Goal: Information Seeking & Learning: Learn about a topic

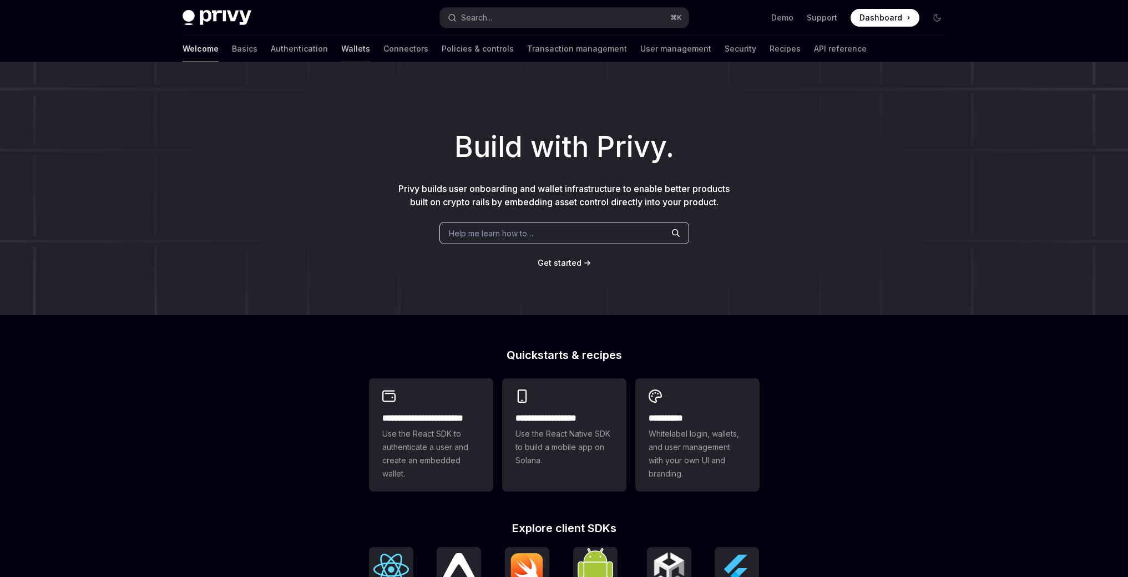
click at [341, 49] on link "Wallets" at bounding box center [355, 49] width 29 height 27
type textarea "*"
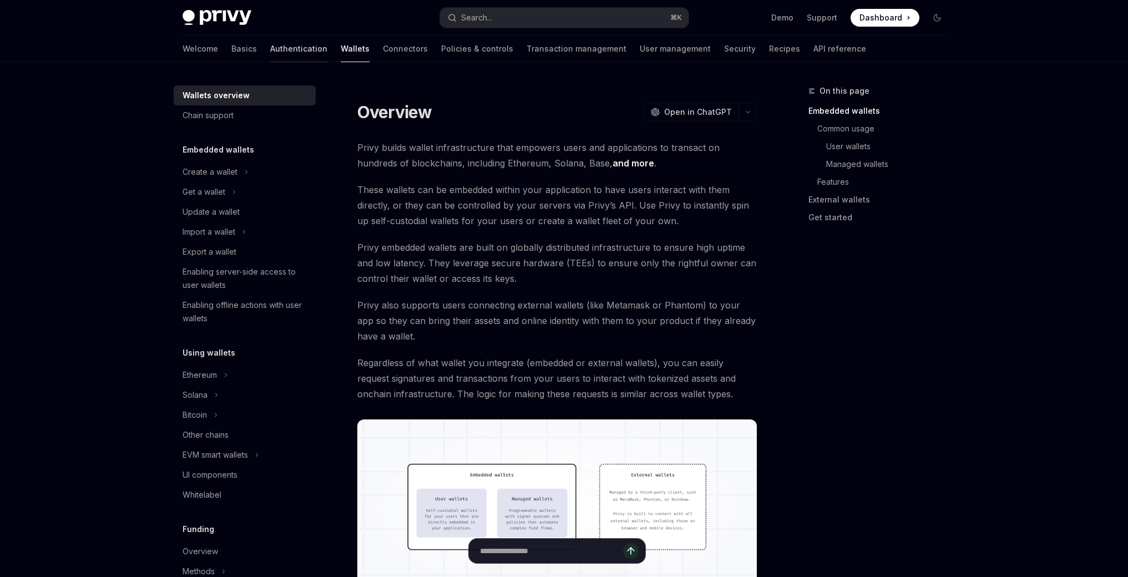
click at [270, 53] on link "Authentication" at bounding box center [298, 49] width 57 height 27
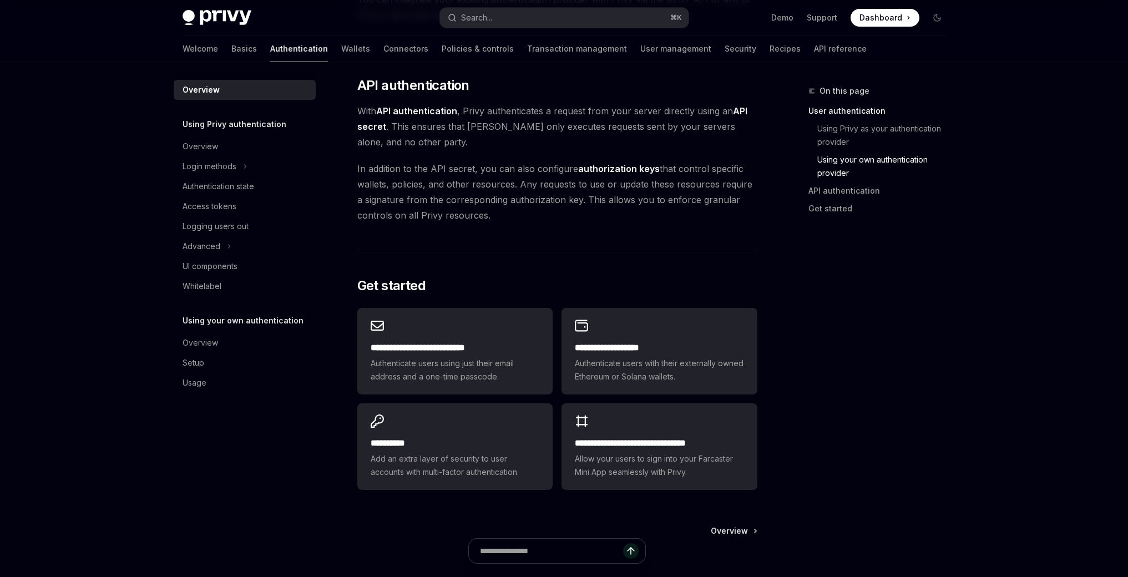
scroll to position [830, 0]
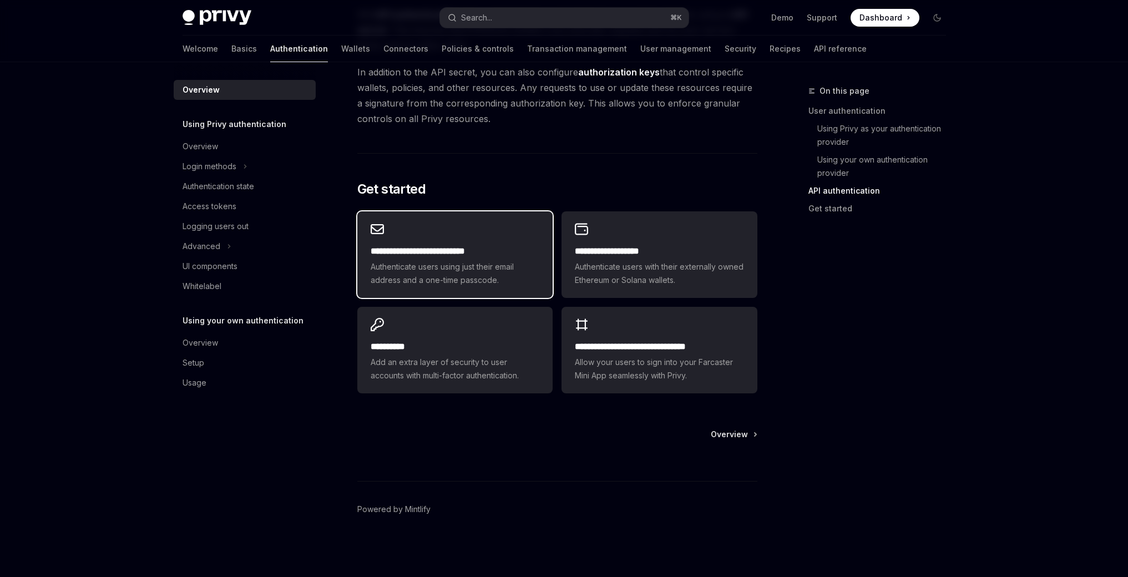
click at [484, 257] on h2 "**********" at bounding box center [455, 251] width 169 height 13
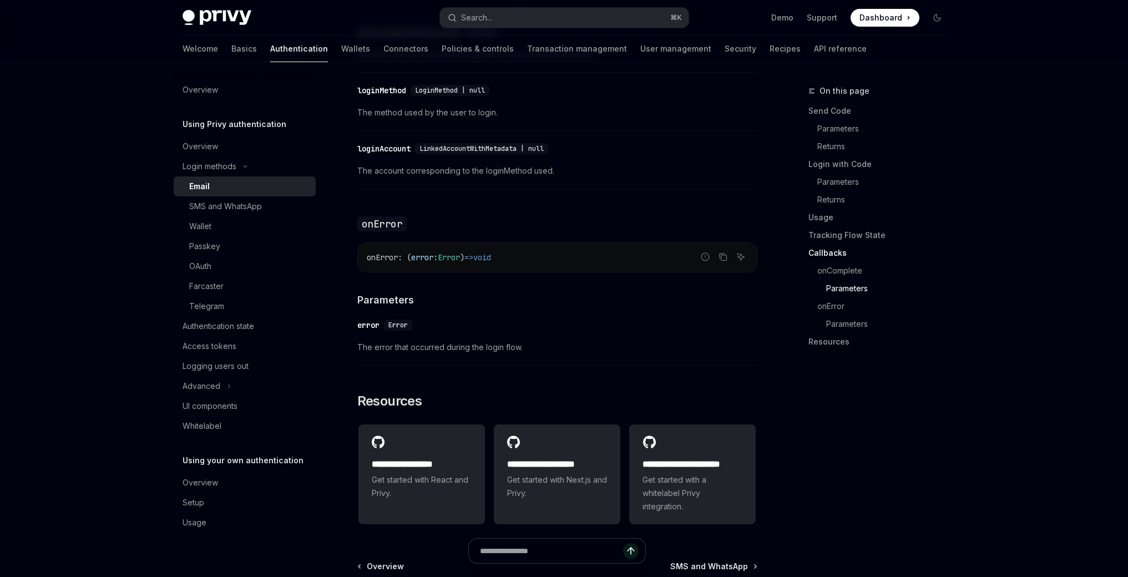
scroll to position [2200, 0]
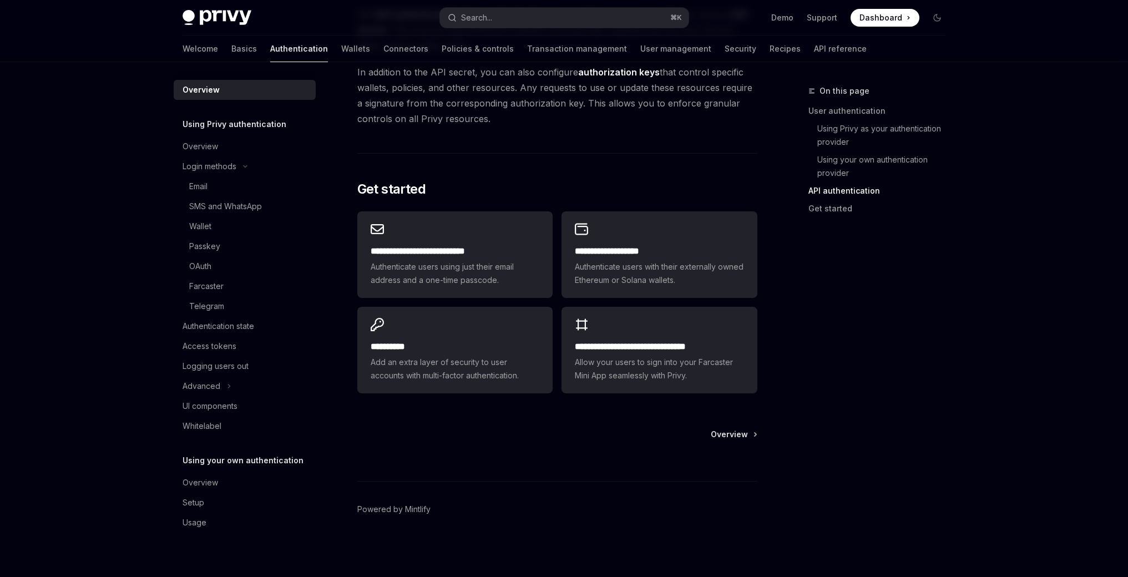
scroll to position [830, 0]
click at [483, 343] on h2 "**********" at bounding box center [455, 346] width 169 height 13
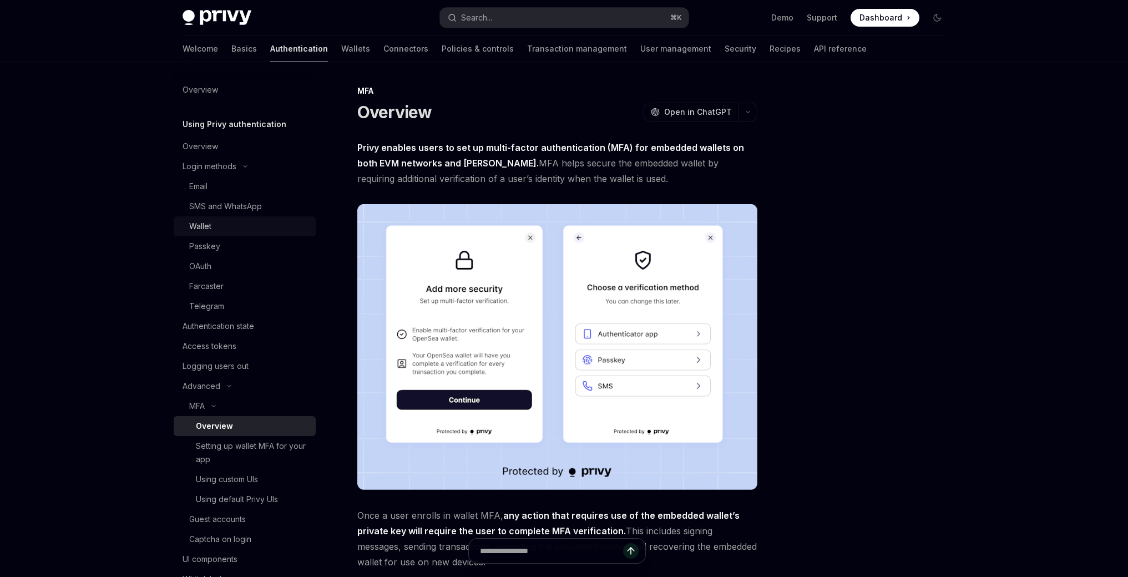
click at [200, 220] on div "Wallet" at bounding box center [200, 226] width 22 height 13
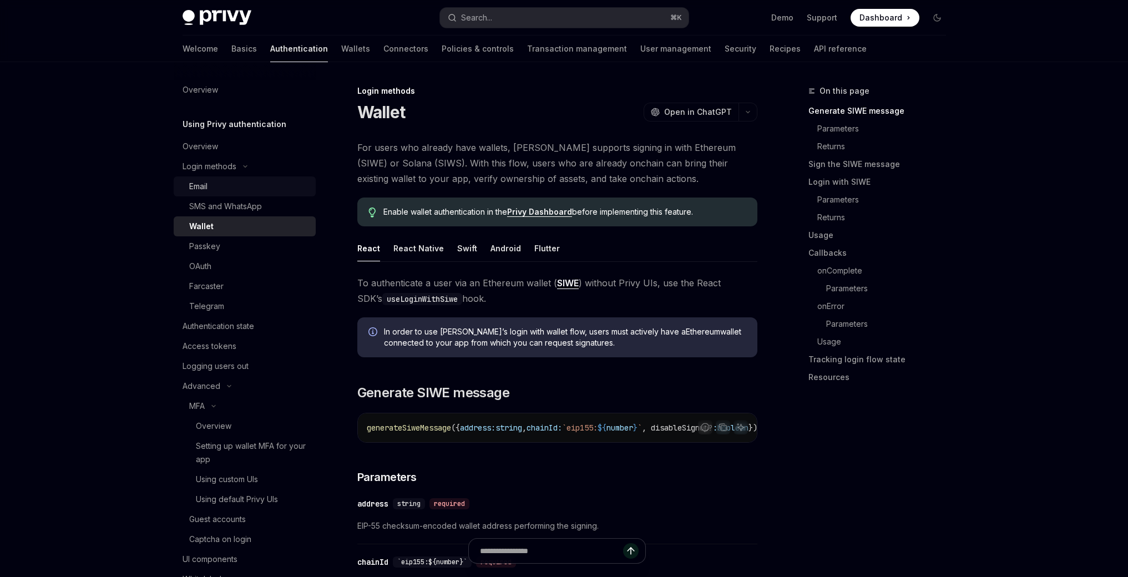
click at [203, 191] on div "Email" at bounding box center [198, 186] width 18 height 13
type textarea "*"
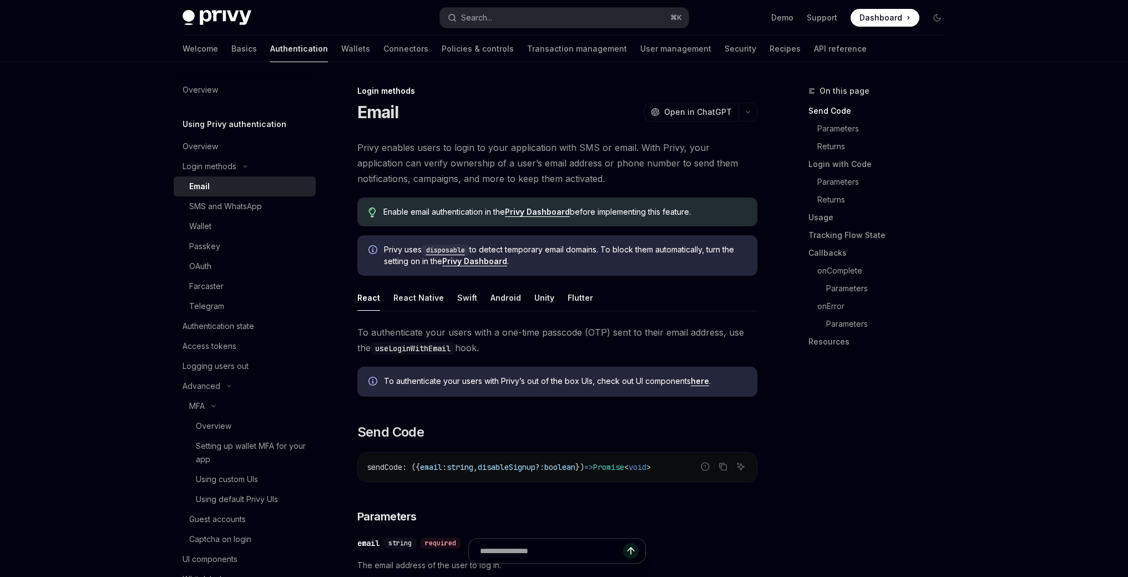
click at [542, 214] on link "Privy Dashboard" at bounding box center [537, 212] width 65 height 10
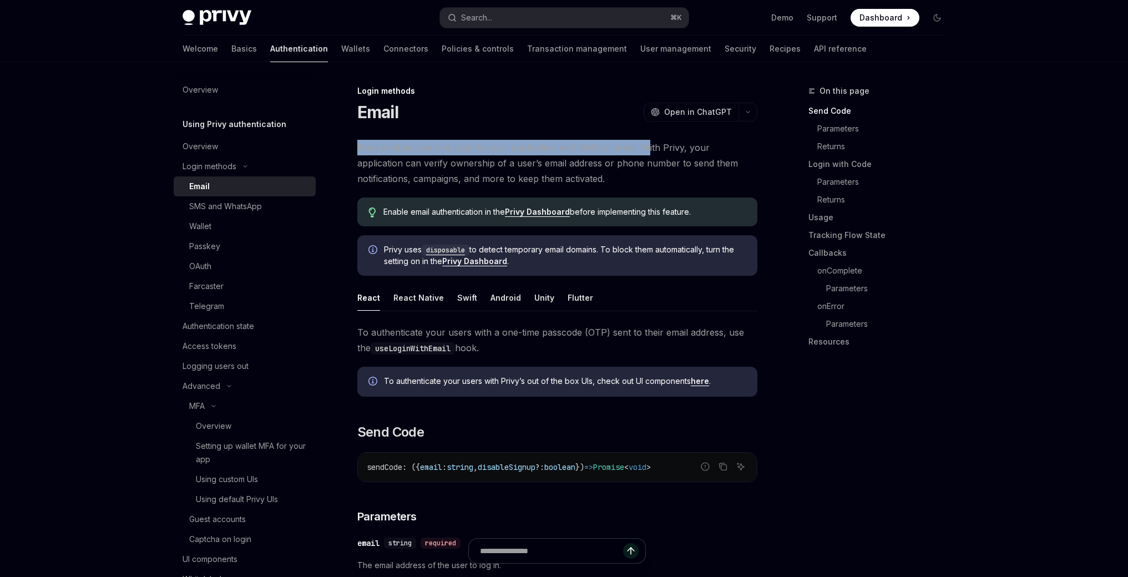
drag, startPoint x: 384, startPoint y: 139, endPoint x: 642, endPoint y: 153, distance: 258.9
click at [642, 153] on span "Privy enables users to login to your application with SMS or email. With Privy,…" at bounding box center [557, 163] width 400 height 47
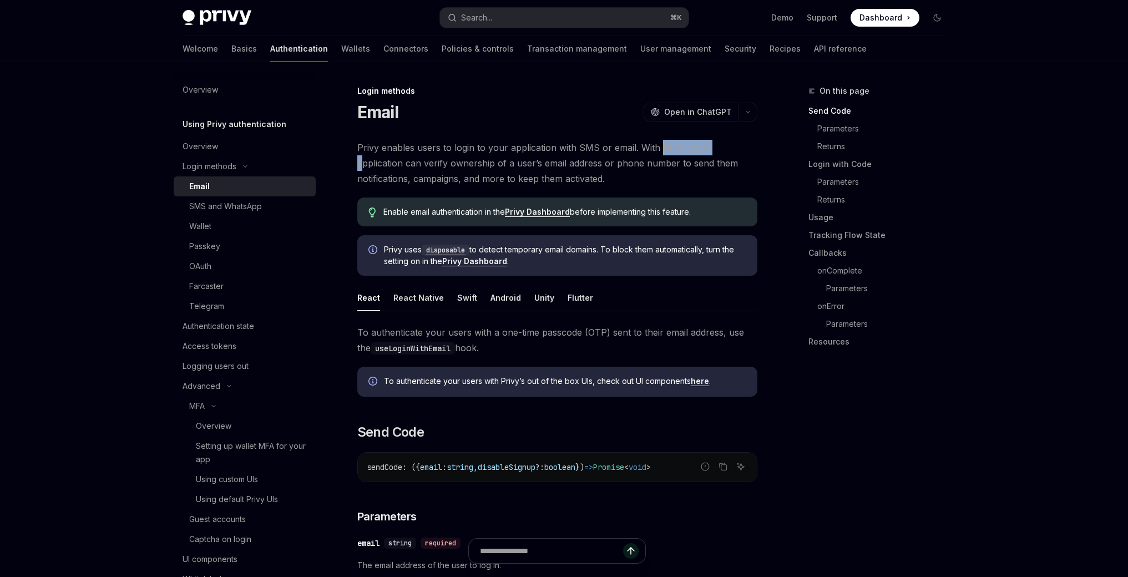
drag, startPoint x: 658, startPoint y: 151, endPoint x: 711, endPoint y: 151, distance: 53.3
click at [711, 151] on span "Privy enables users to login to your application with SMS or email. With Privy,…" at bounding box center [557, 163] width 400 height 47
click at [620, 162] on span "Privy enables users to login to your application with SMS or email. With Privy,…" at bounding box center [557, 163] width 400 height 47
drag, startPoint x: 452, startPoint y: 161, endPoint x: 610, endPoint y: 170, distance: 158.4
click at [610, 170] on span "Privy enables users to login to your application with SMS or email. With Privy,…" at bounding box center [557, 163] width 400 height 47
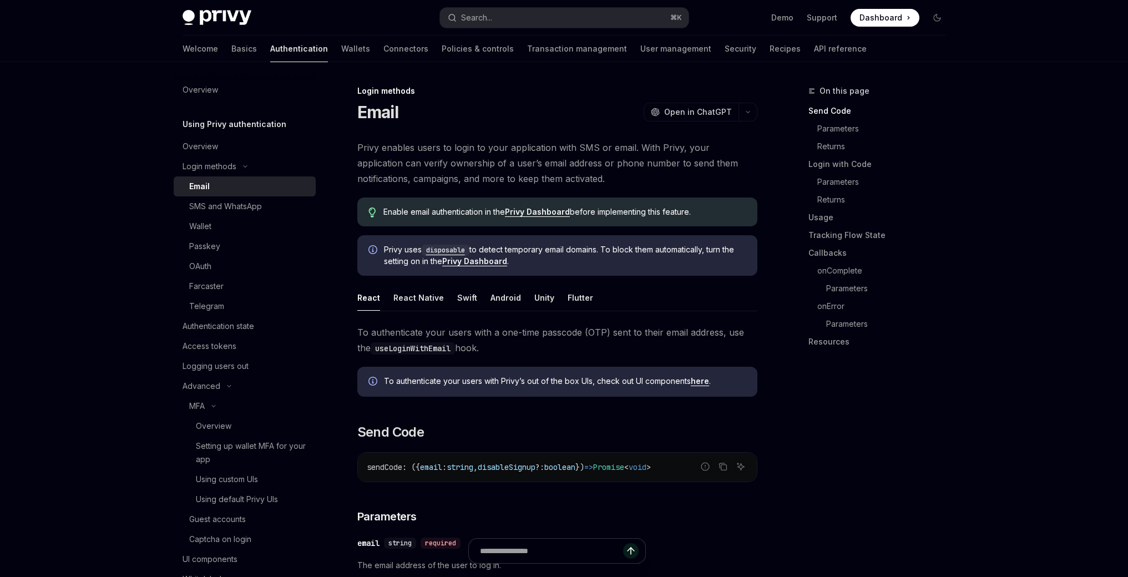
click at [575, 176] on span "Privy enables users to login to your application with SMS or email. With Privy,…" at bounding box center [557, 163] width 400 height 47
click at [529, 216] on link "Privy Dashboard" at bounding box center [537, 212] width 65 height 10
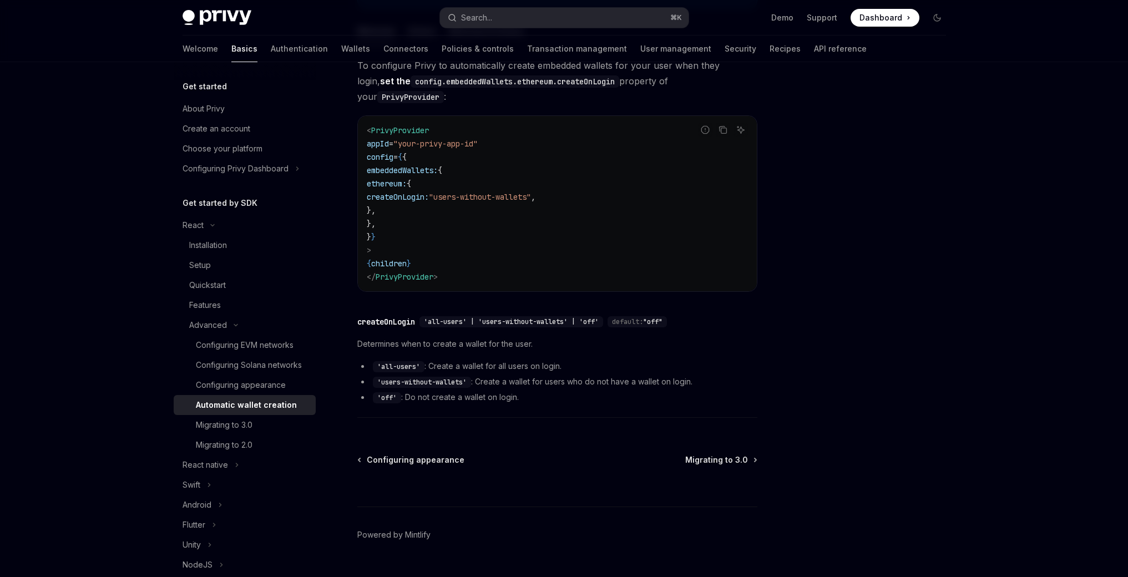
scroll to position [295, 0]
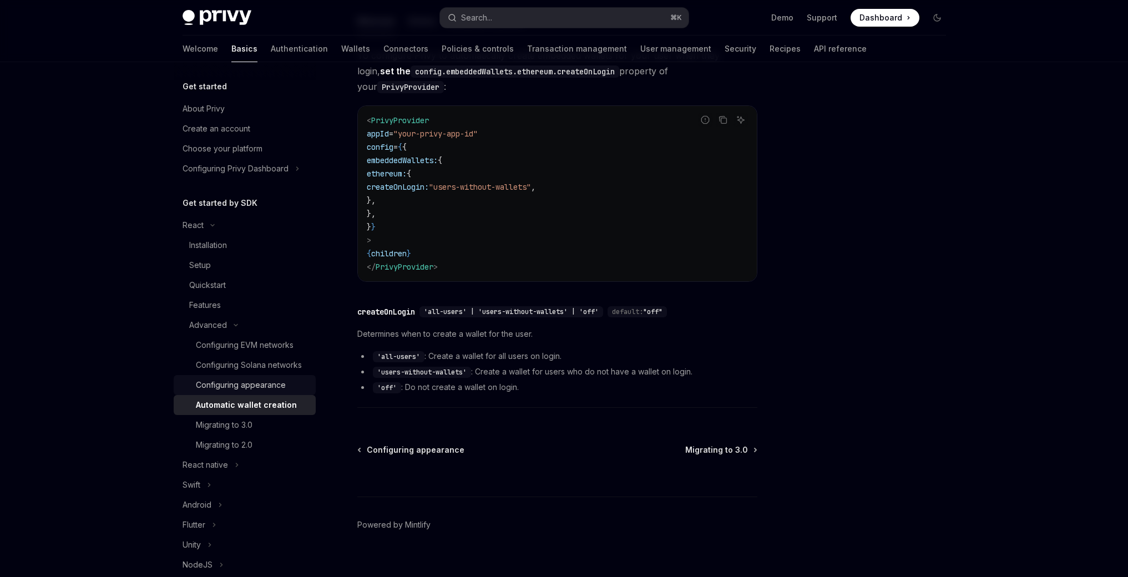
click at [249, 392] on div "Configuring appearance" at bounding box center [241, 384] width 90 height 13
type textarea "*"
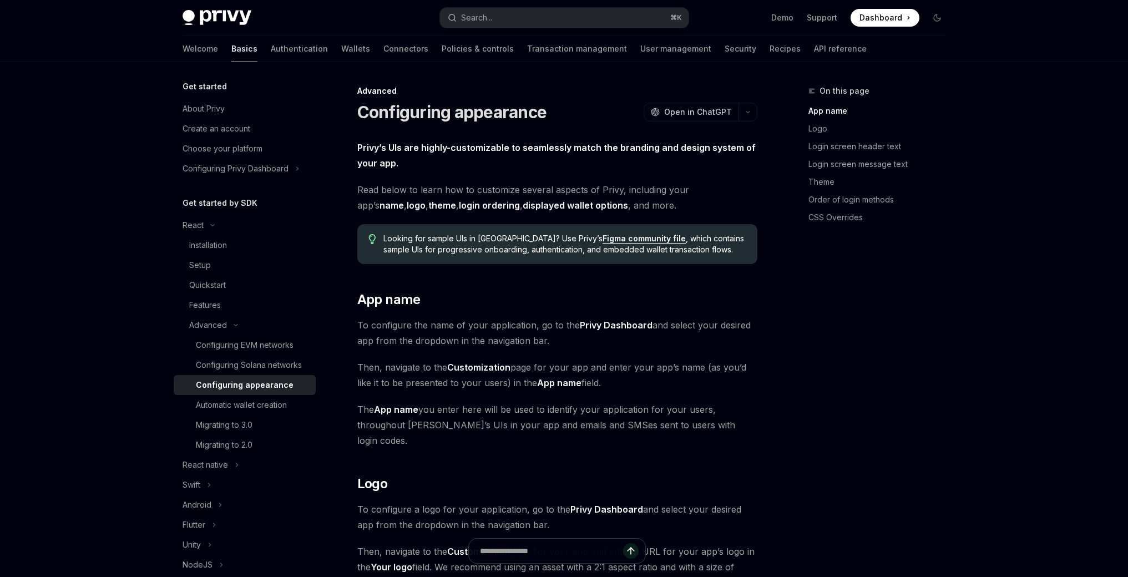
click at [603, 241] on link "Figma community file" at bounding box center [644, 239] width 83 height 10
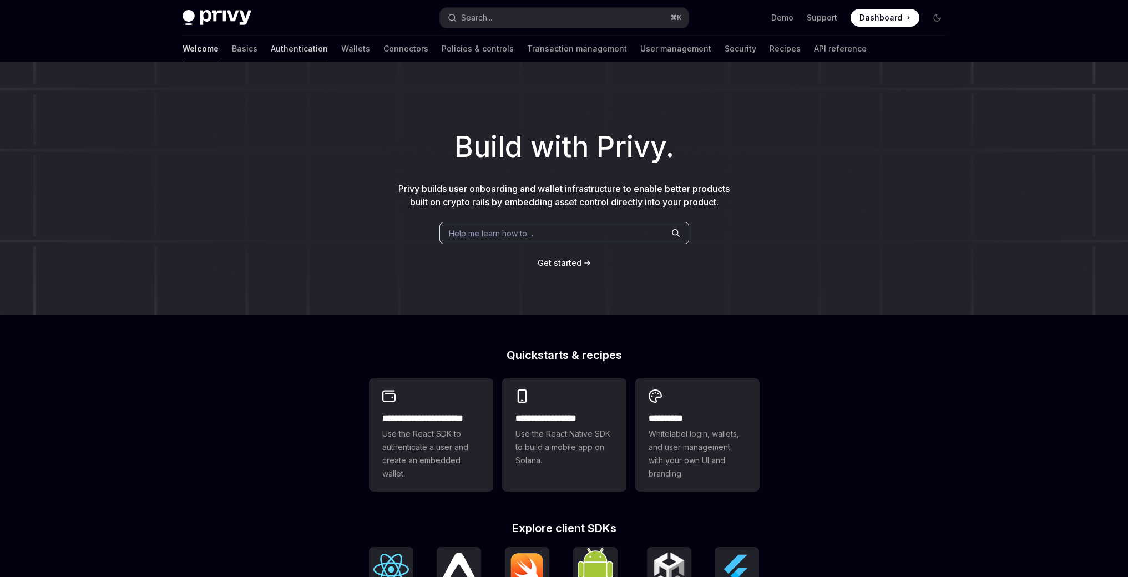
click at [271, 50] on link "Authentication" at bounding box center [299, 49] width 57 height 27
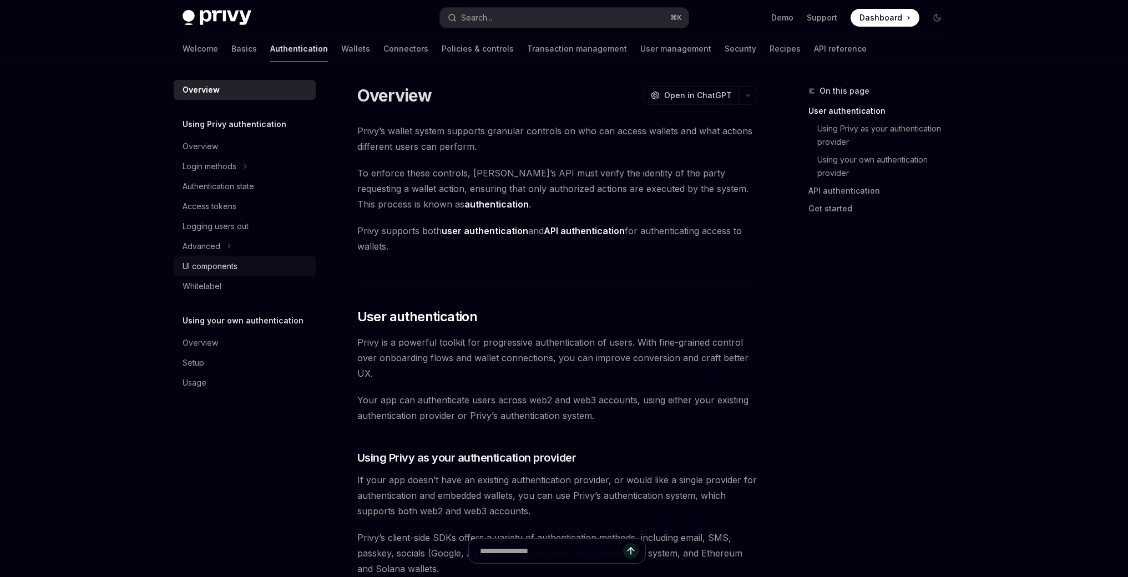
click at [218, 265] on div "UI components" at bounding box center [210, 266] width 55 height 13
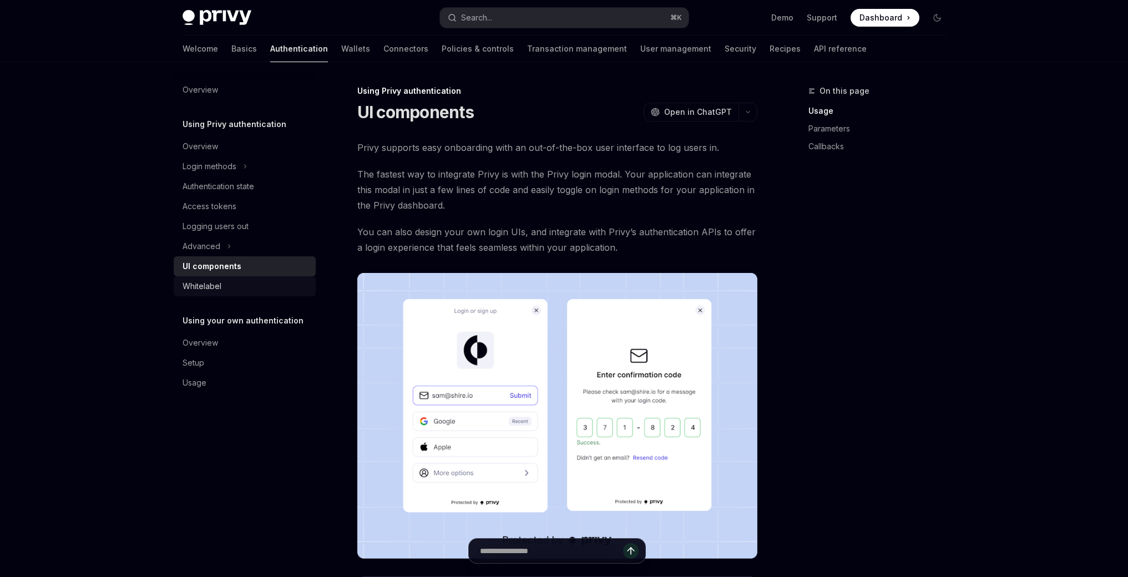
click at [232, 291] on div "Whitelabel" at bounding box center [246, 286] width 126 height 13
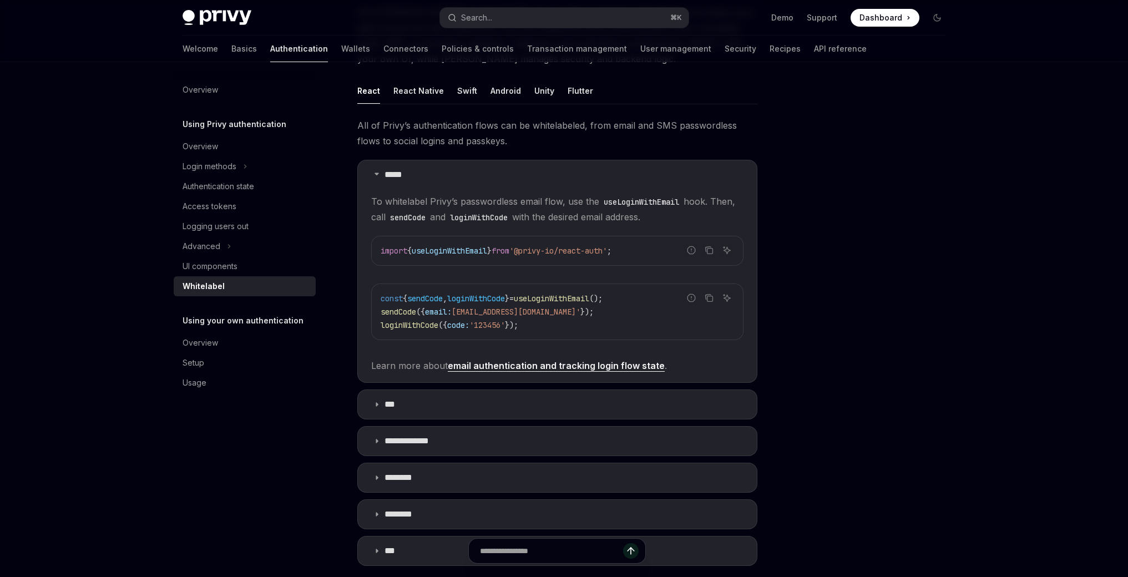
scroll to position [135, 0]
click at [578, 372] on span "Learn more about email authentication and tracking login flow state ." at bounding box center [557, 366] width 372 height 16
click at [589, 370] on link "email authentication and tracking login flow state" at bounding box center [556, 366] width 217 height 12
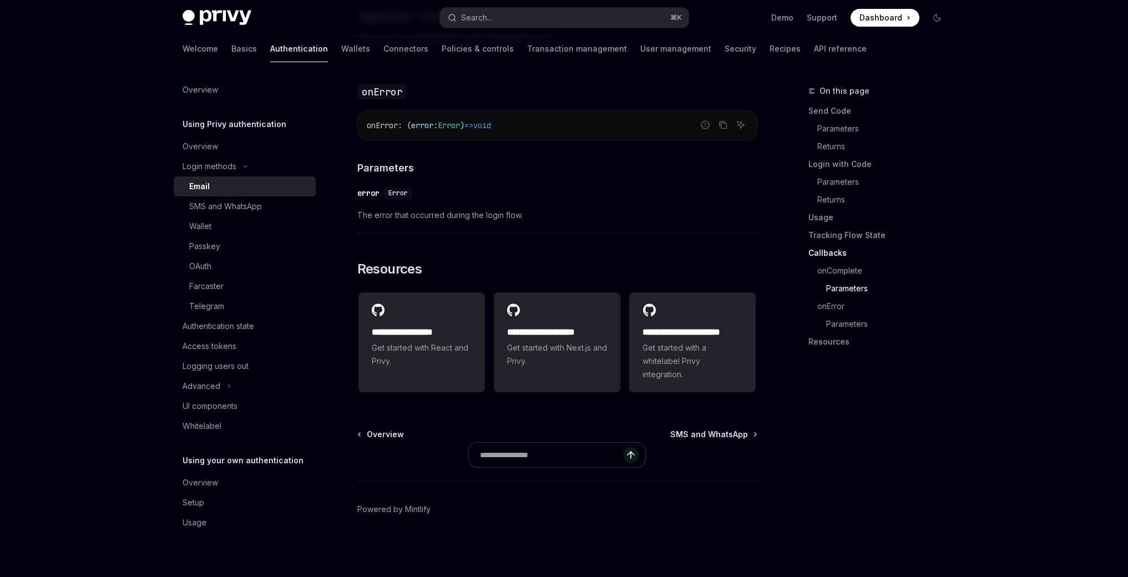
scroll to position [2200, 0]
click at [224, 424] on div "Whitelabel" at bounding box center [246, 425] width 126 height 13
type textarea "*"
